Goal: Navigation & Orientation: Find specific page/section

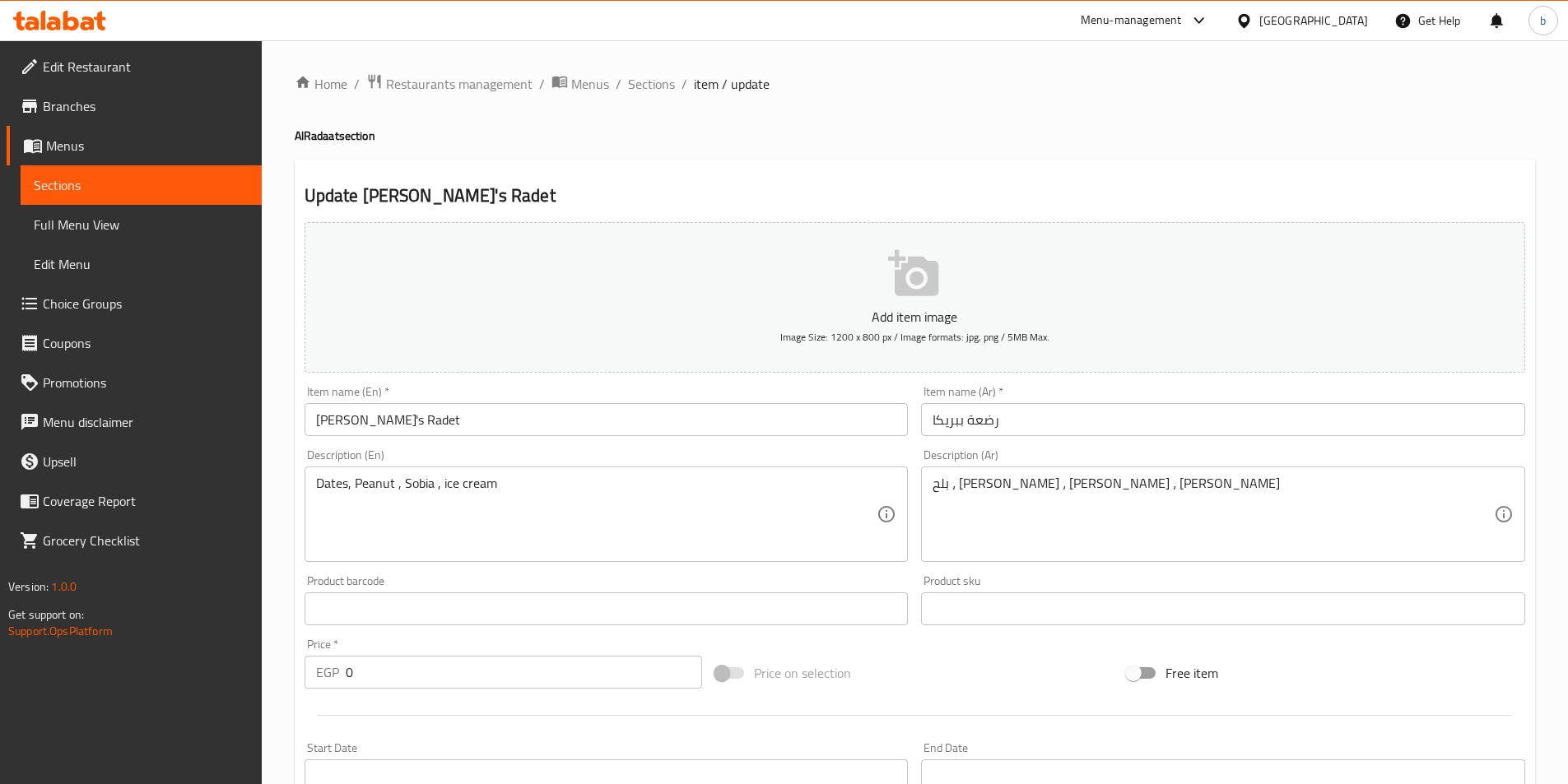
click at [60, 139] on span "Menus" at bounding box center [148, 146] width 202 height 20
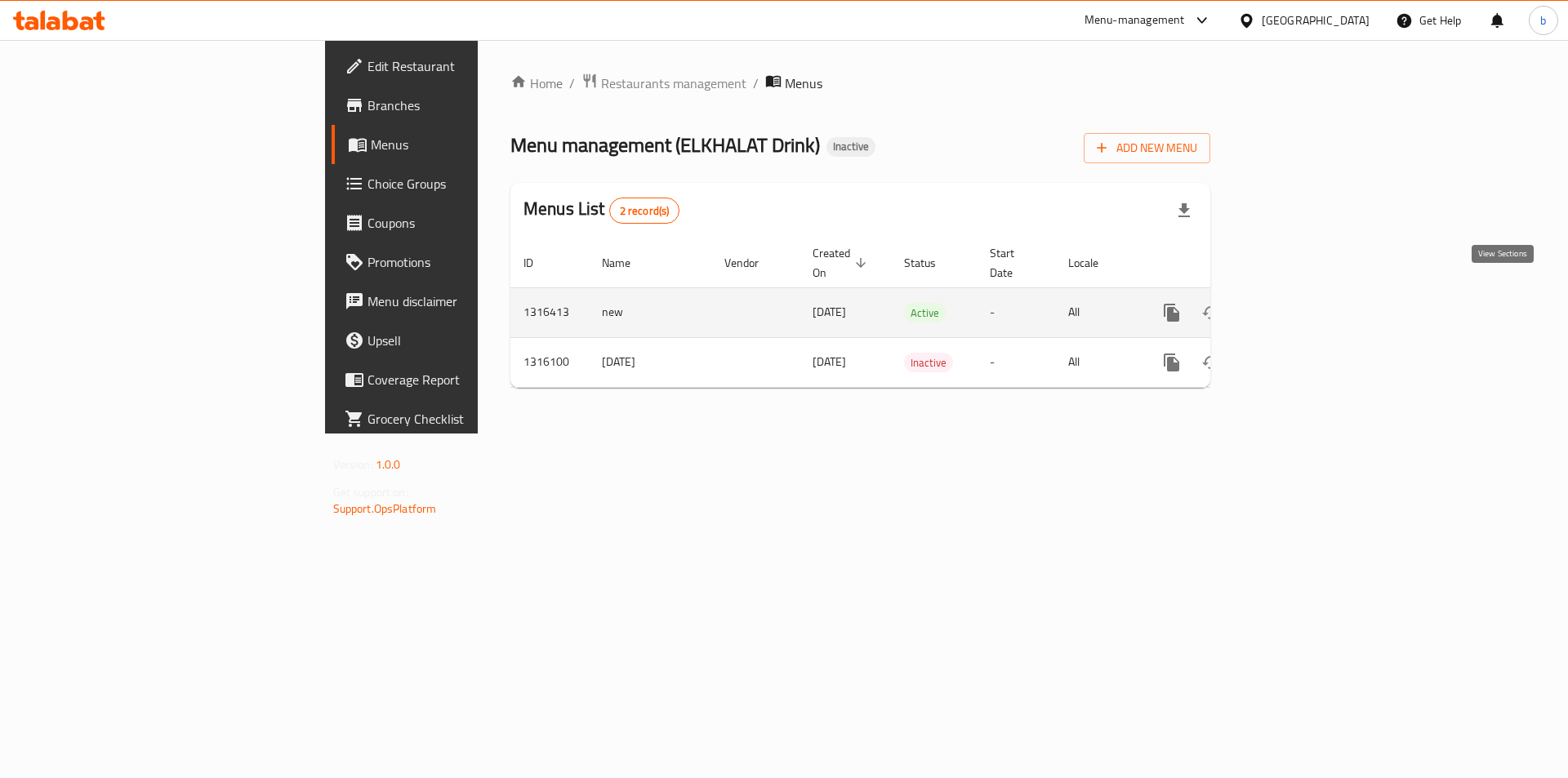
click at [1299, 303] on icon "enhanced table" at bounding box center [1289, 312] width 20 height 20
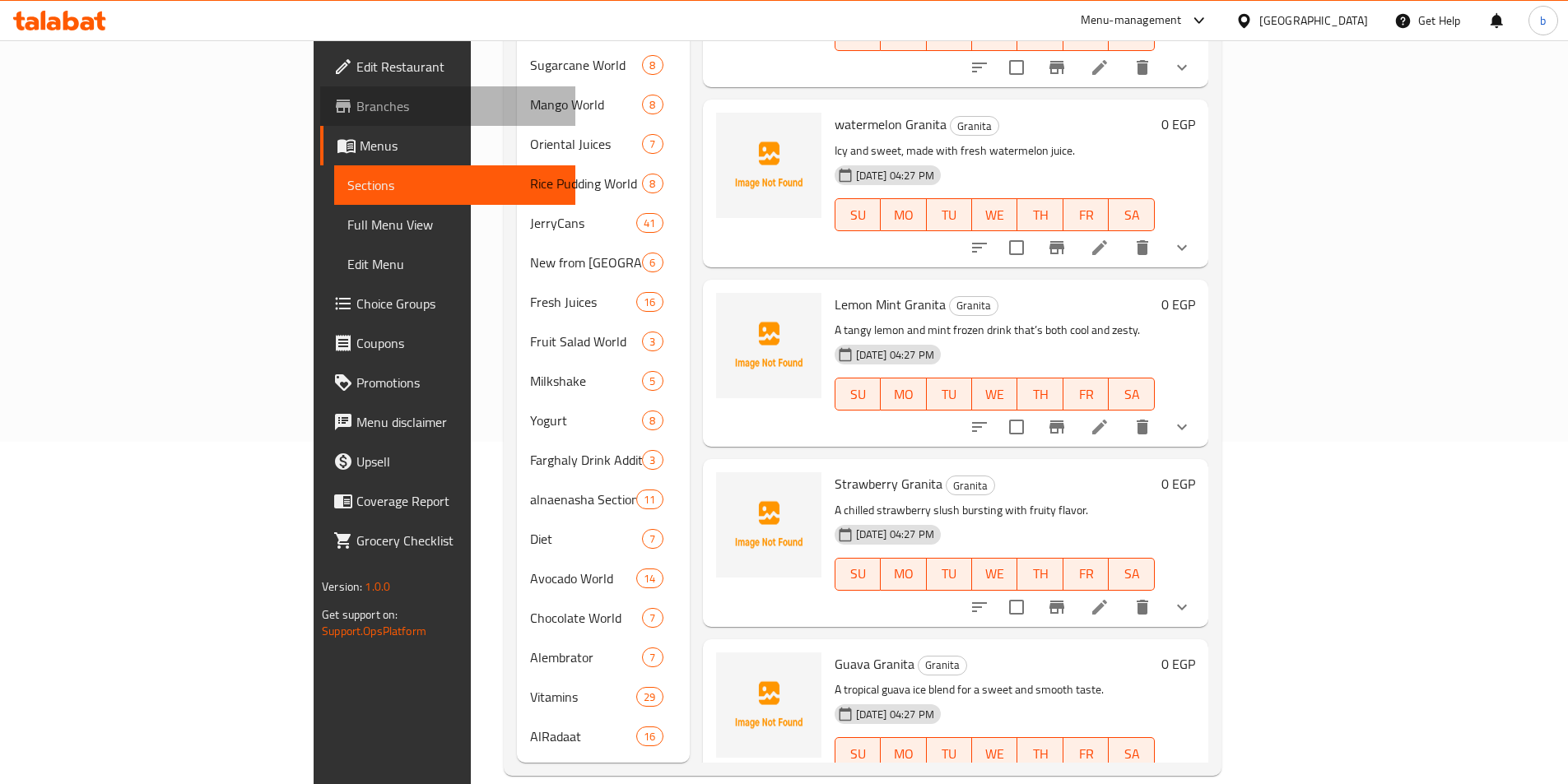
click at [357, 100] on span "Branches" at bounding box center [460, 106] width 206 height 20
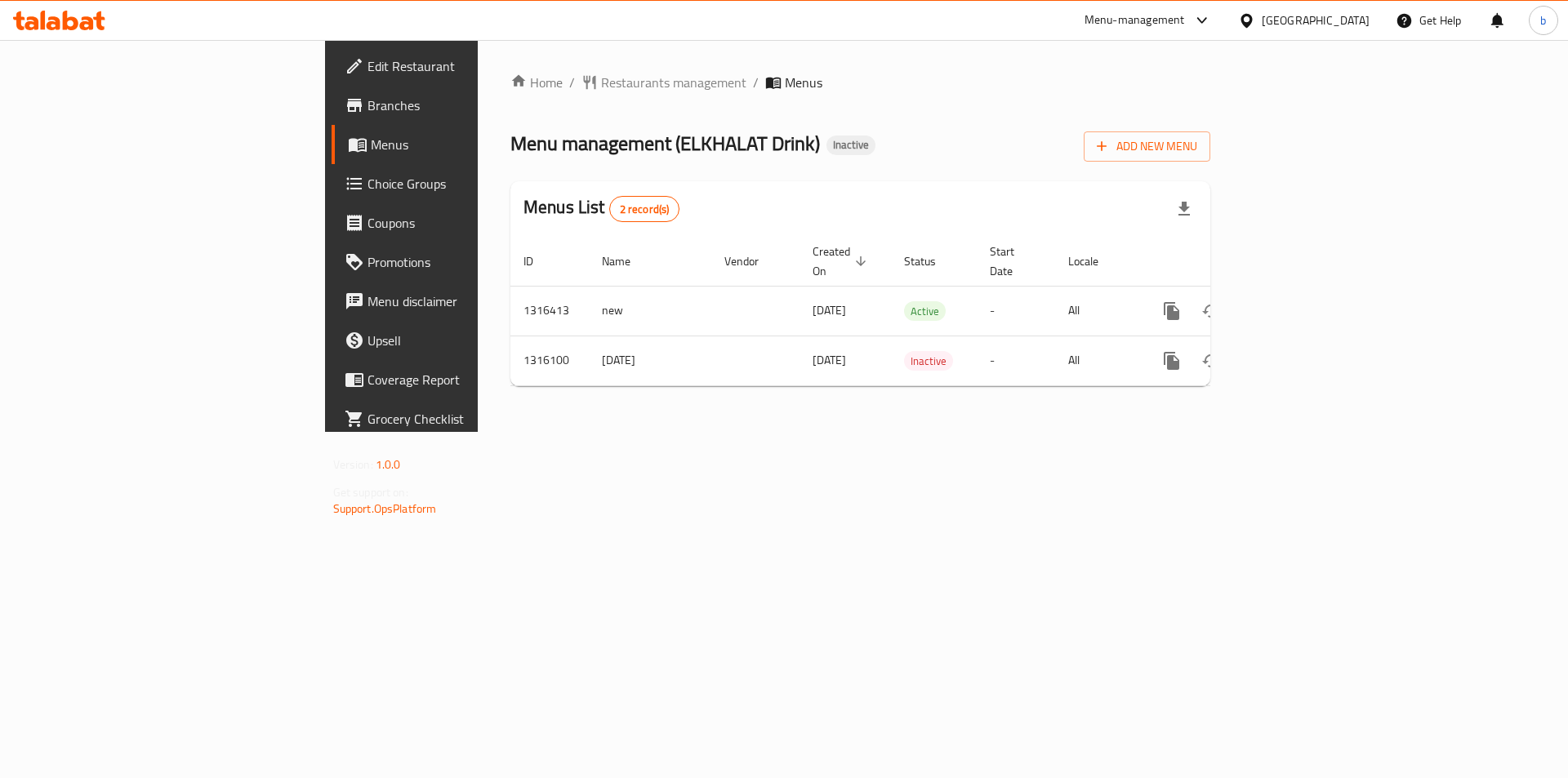
click at [367, 188] on span "Choice Groups" at bounding box center [471, 184] width 206 height 20
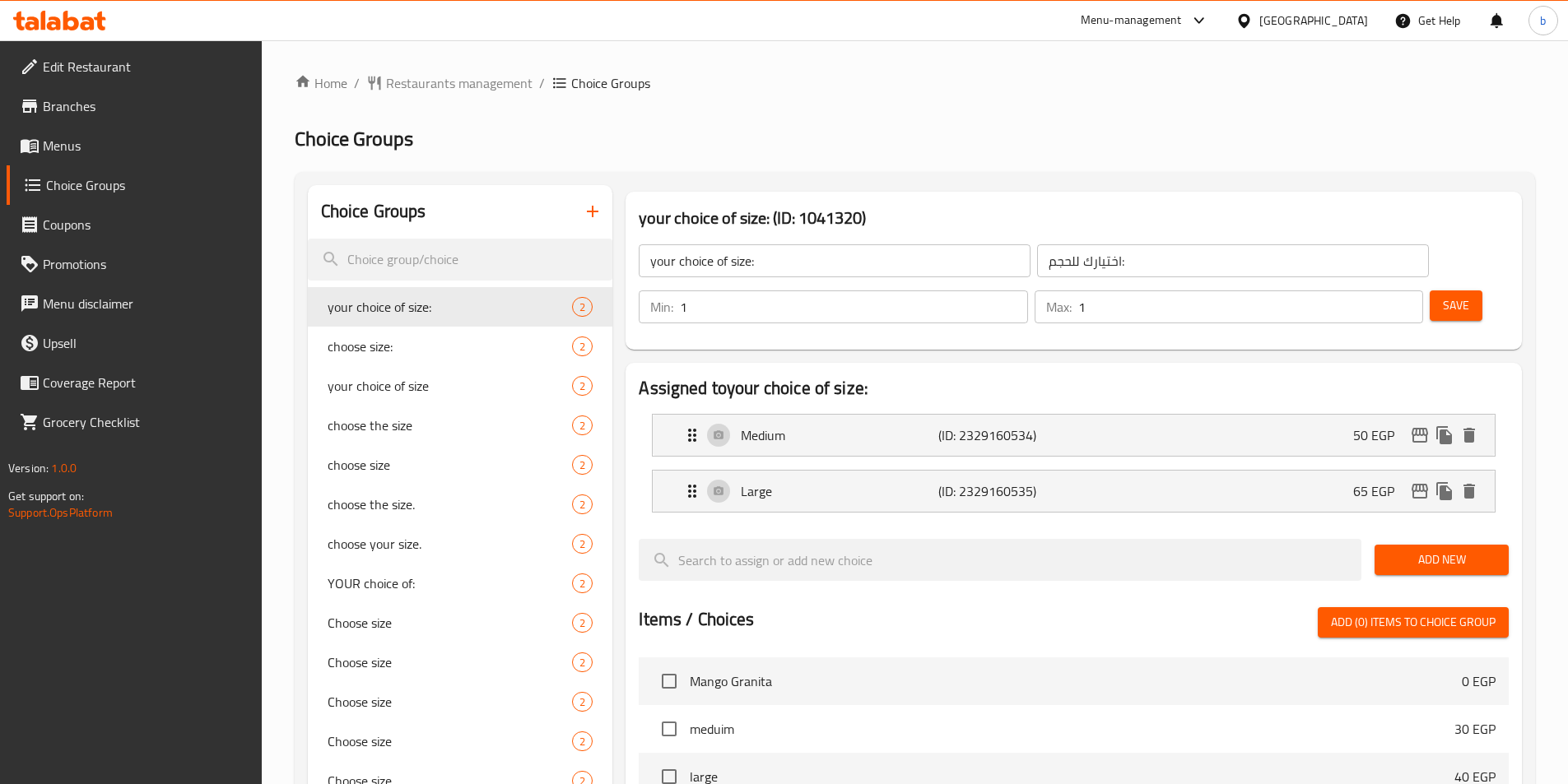
click at [1355, 15] on div "[GEOGRAPHIC_DATA]" at bounding box center [1314, 21] width 109 height 18
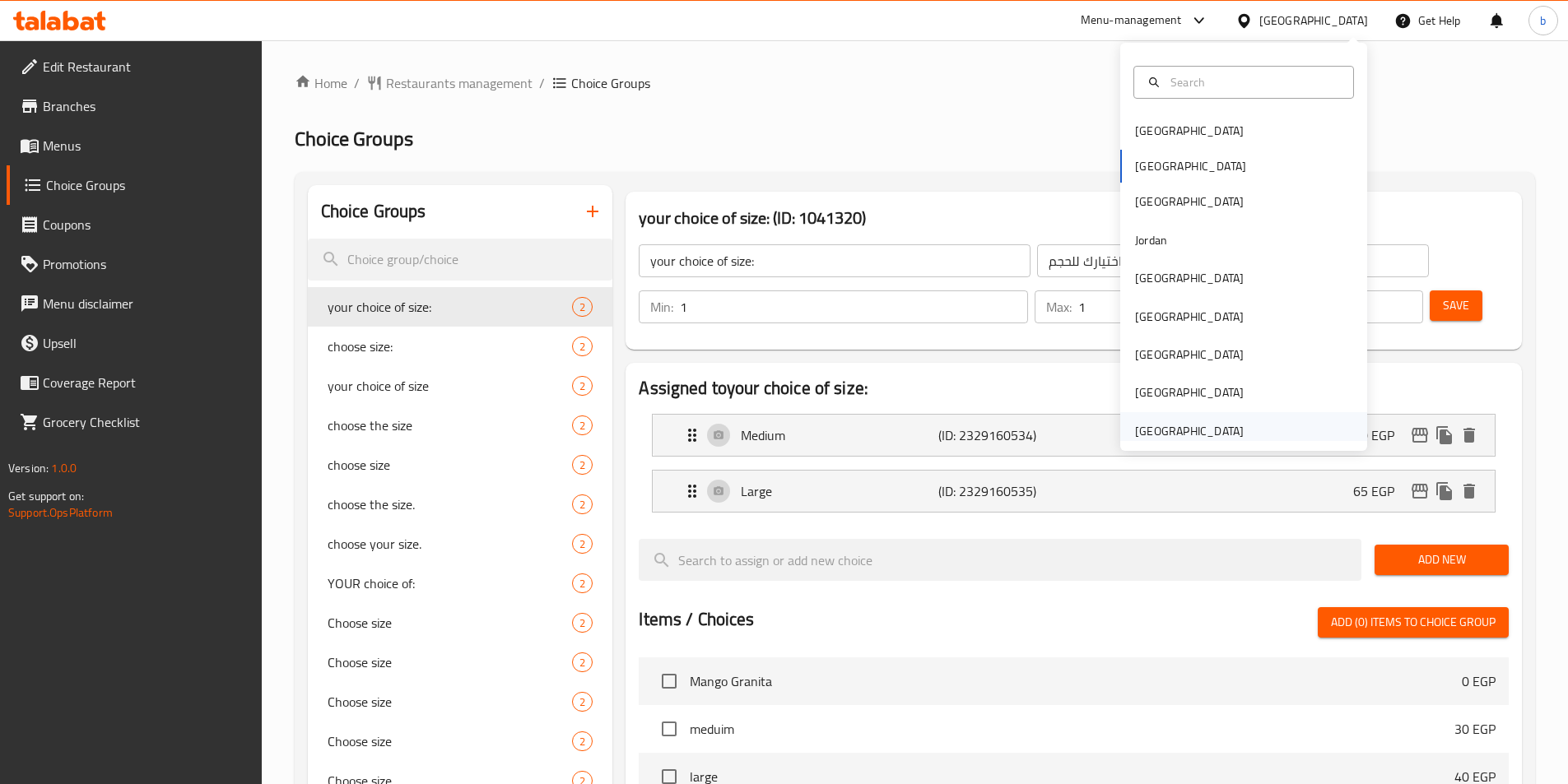
click at [1148, 419] on div "United Arab Emirates" at bounding box center [1190, 431] width 135 height 38
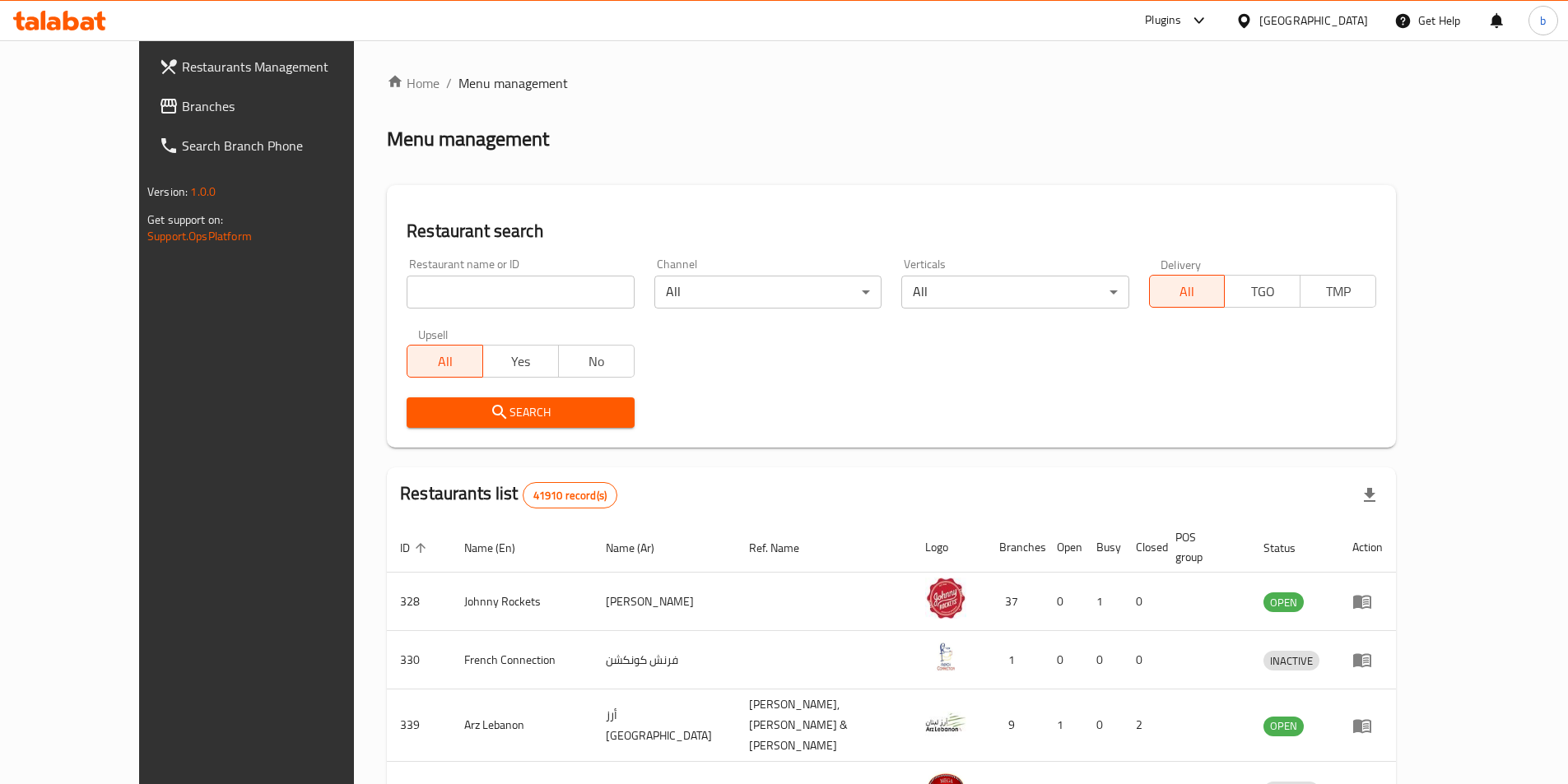
click at [146, 93] on link "Branches" at bounding box center [273, 106] width 256 height 40
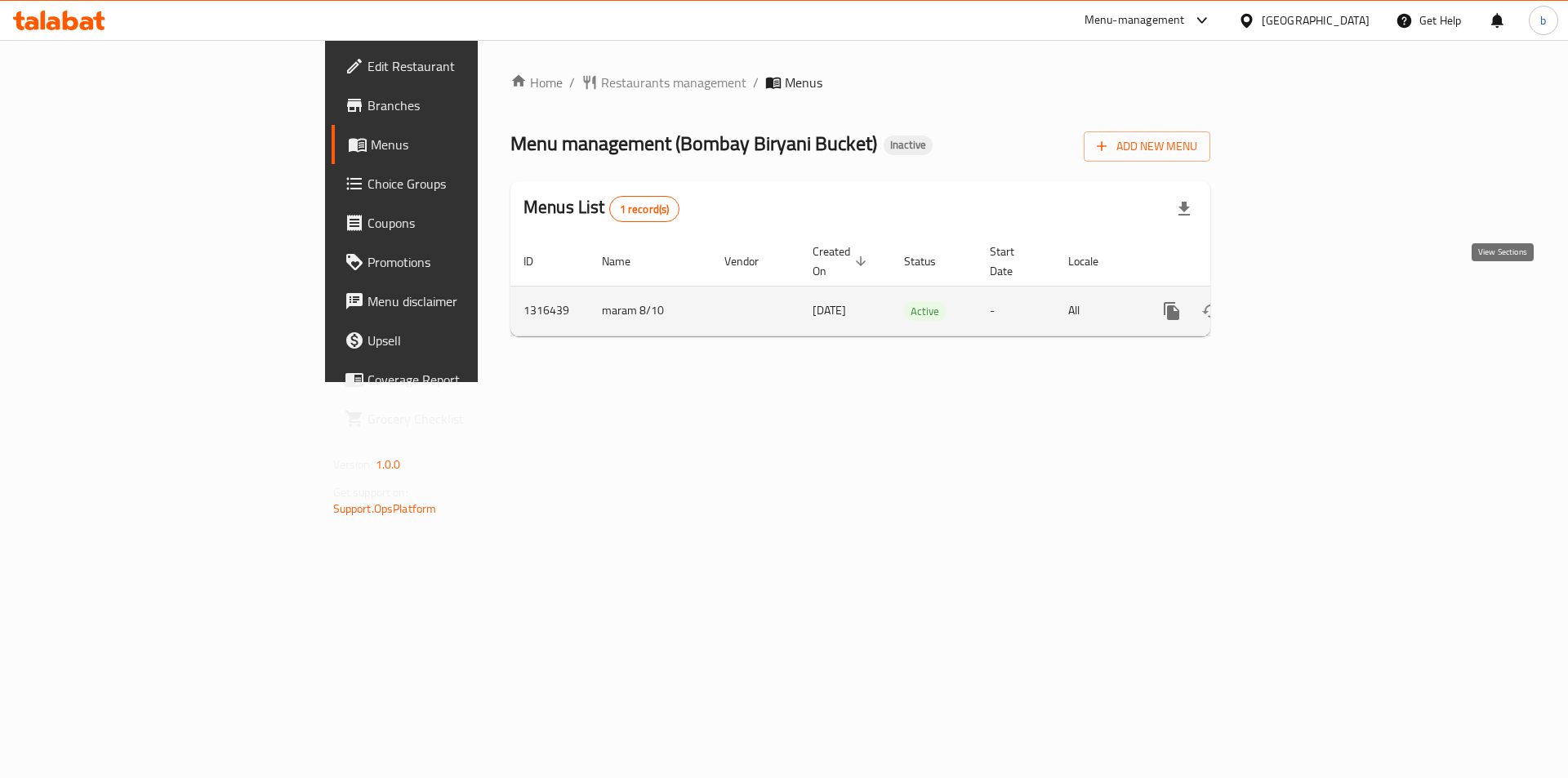
click at [1297, 304] on icon "enhanced table" at bounding box center [1289, 310] width 15 height 15
